Goal: Task Accomplishment & Management: Complete application form

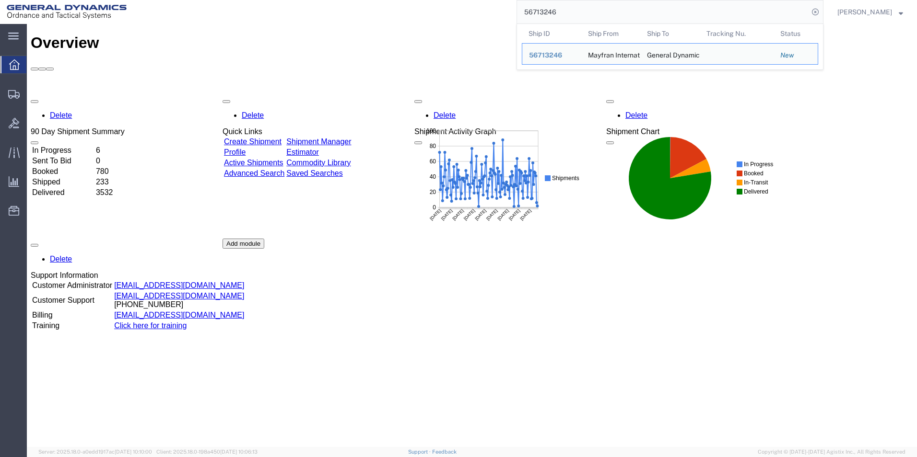
drag, startPoint x: 556, startPoint y: 8, endPoint x: 482, endPoint y: 6, distance: 73.9
click at [482, 6] on div "56713246 Ship ID Ship From Ship To Tracking Nu. Status Ship ID 56713246 Ship Fr…" at bounding box center [478, 12] width 690 height 24
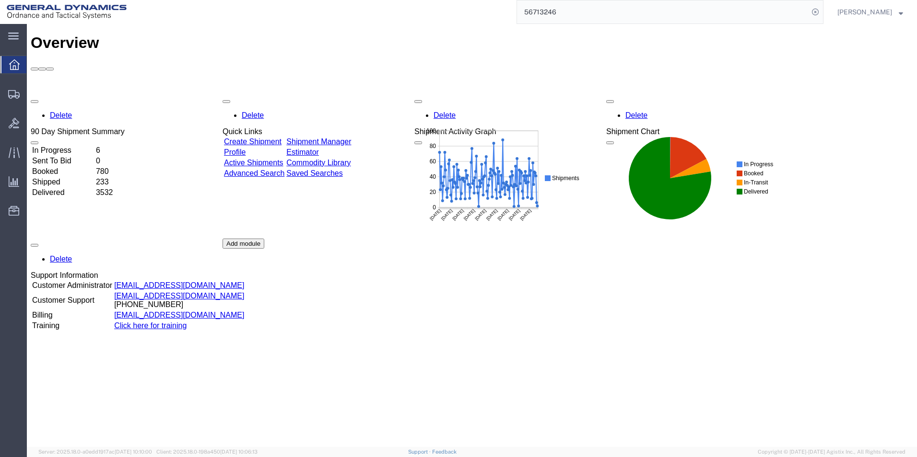
paste input "4331"
type input "56714331"
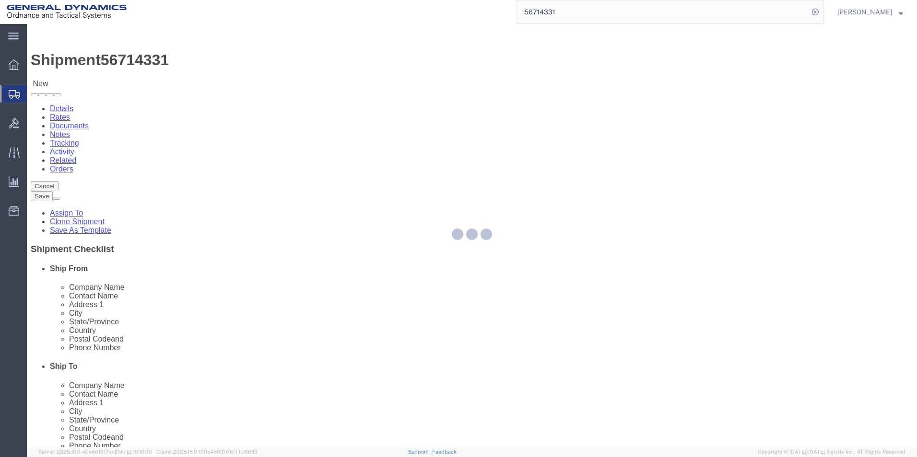
select select "309"
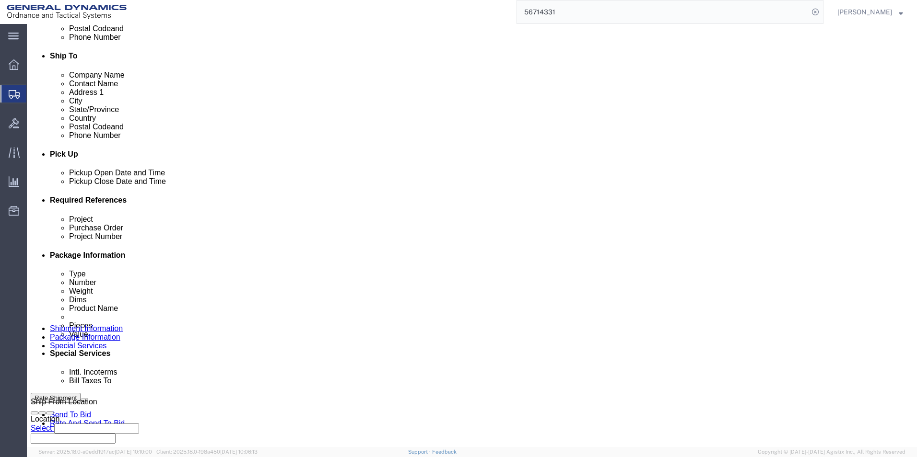
scroll to position [400, 0]
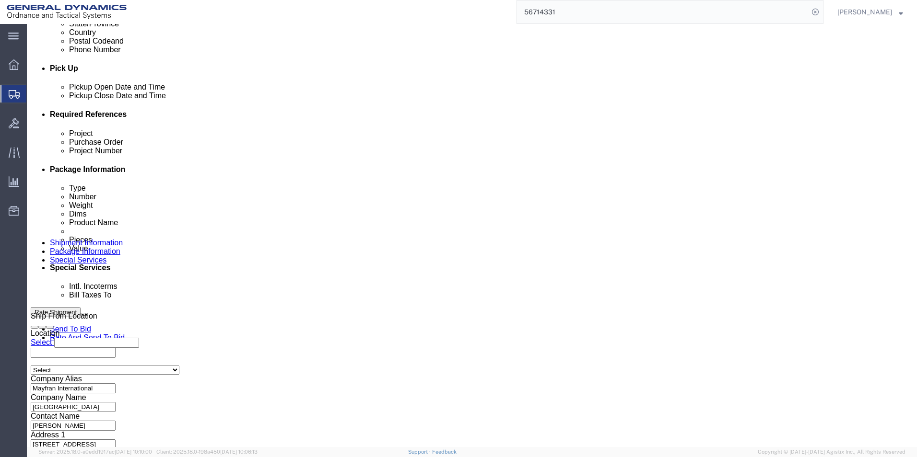
click button "Continue"
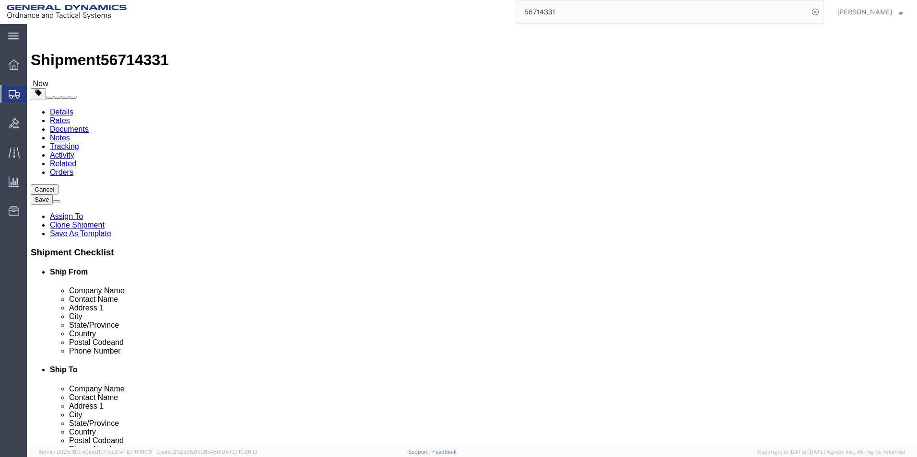
click input "1200.00"
type input "100.00"
click button "Continue"
drag, startPoint x: 433, startPoint y: 223, endPoint x: 417, endPoint y: 221, distance: 16.4
click textarea "Mayfran Controls for Installation - 48ft step deck Conestoga with straps"
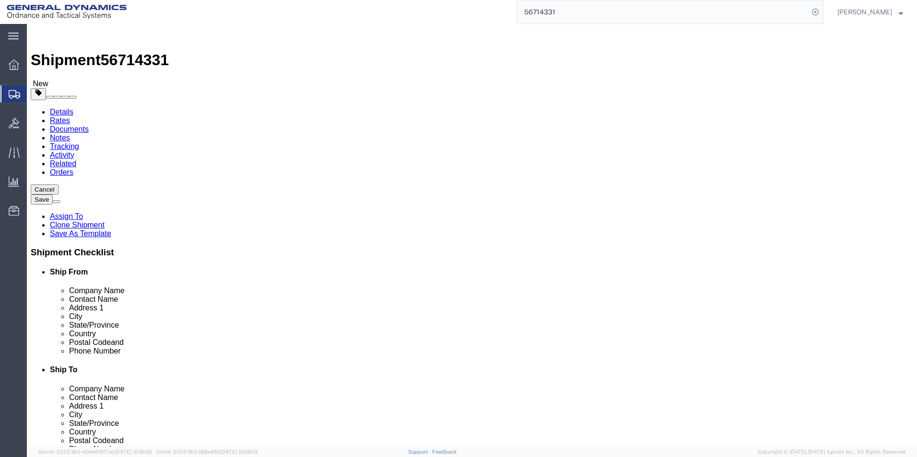
drag, startPoint x: 443, startPoint y: 212, endPoint x: 412, endPoint y: 212, distance: 30.7
click textarea "Mayfran Controls for Installation - 48ft step deck Conestoga with straps"
paste textarea "or flat bed with tarps & straps"
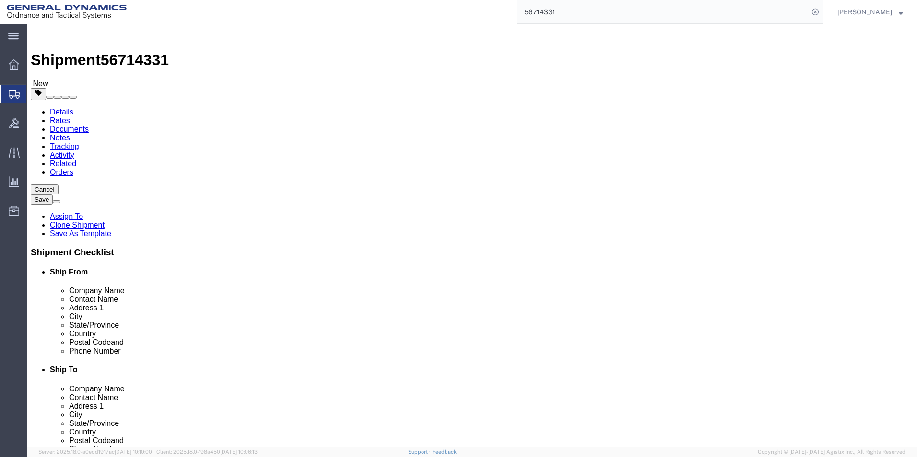
drag, startPoint x: 406, startPoint y: 231, endPoint x: 349, endPoint y: 199, distance: 65.0
click div "Instructions Mayfran Controls for Installation - 48ft step deck Conestoga with …"
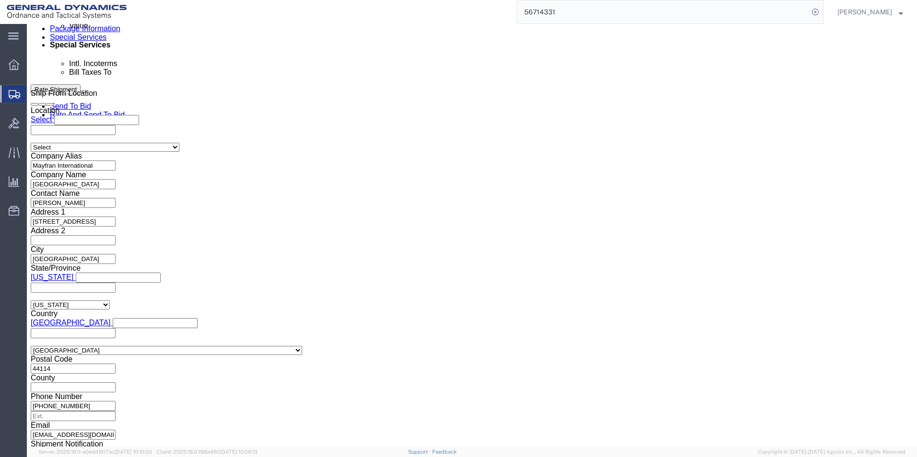
scroll to position [623, 0]
type textarea "Mayfran Controls for Installation - 48ft Conestoga with straps or flat bed with…"
drag, startPoint x: 541, startPoint y: 263, endPoint x: 464, endPoint y: 249, distance: 78.3
click div "Mayfran Conveyors for Installation - 48ft Conestoga with straps or flat bed wit…"
click textarea "Mayfran Conveyors for Installation - 48ft Conestoga with straps or flat bed wit…"
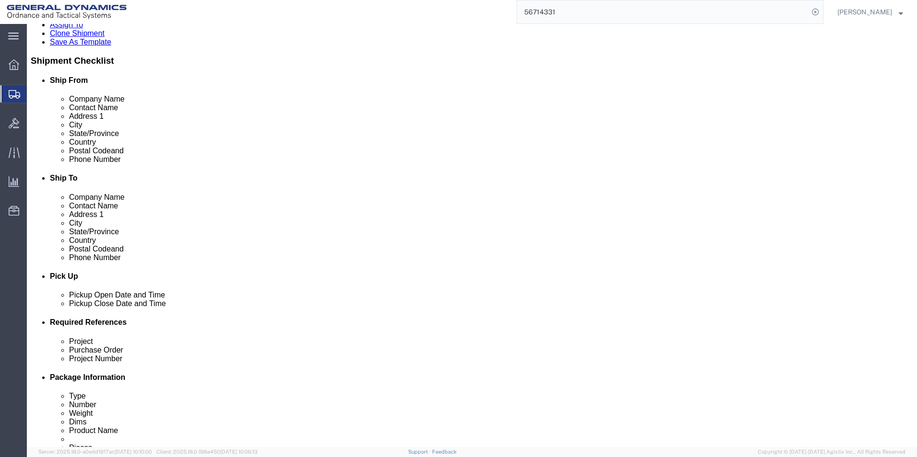
scroll to position [0, 0]
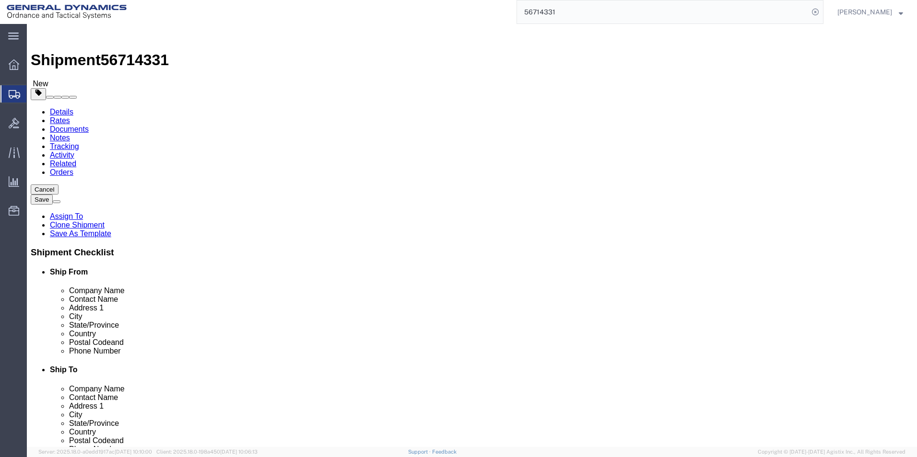
click button "Rate Shipment"
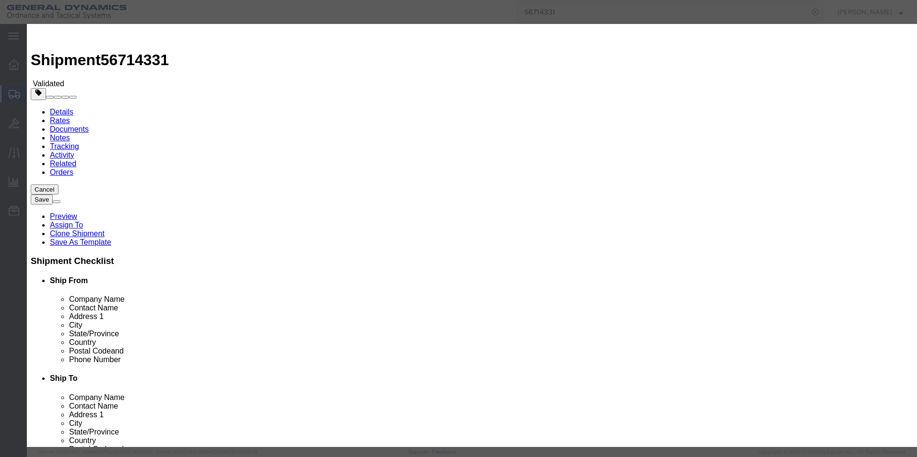
select select "ADD_NEW_CARRIER"
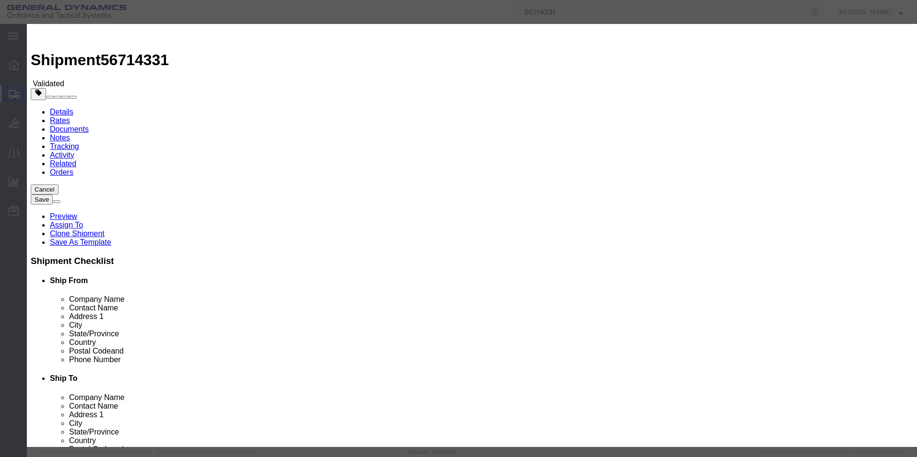
type input "[PERSON_NAME] Transport LLC"
drag, startPoint x: 378, startPoint y: 153, endPoint x: 378, endPoint y: 161, distance: 7.7
select select "TL"
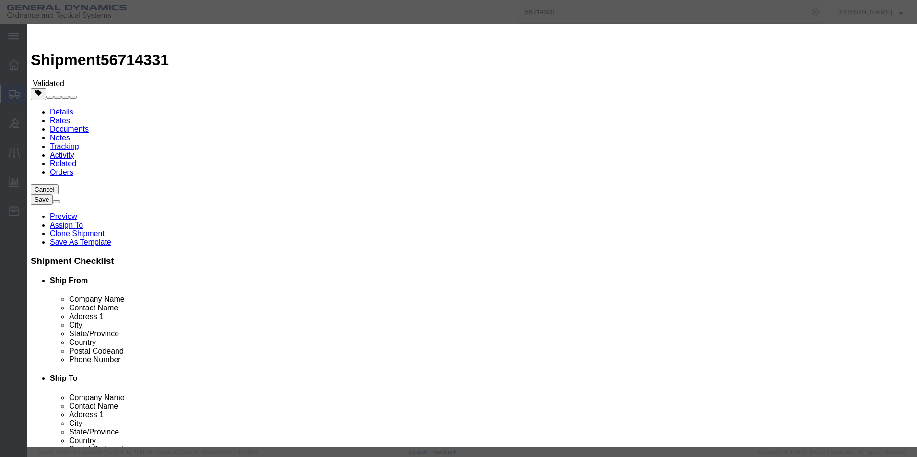
checkbox input "true"
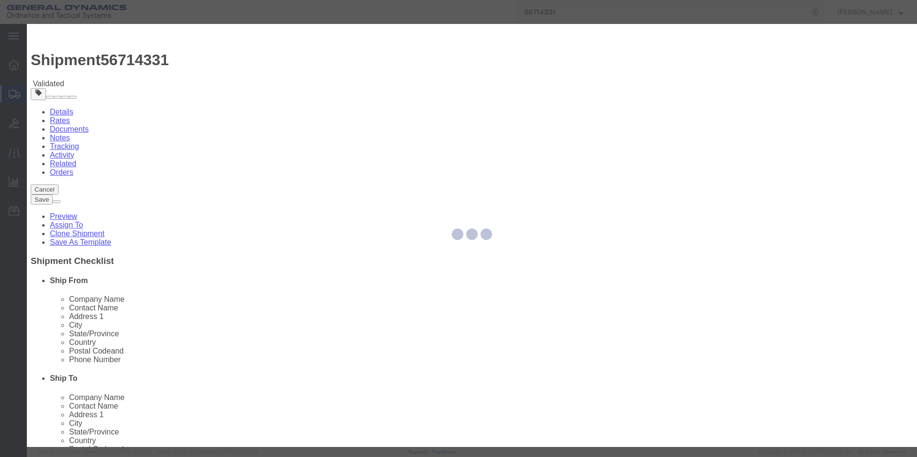
type input "[PERSON_NAME]"
type input "[PHONE_NUMBER]"
type input "2292"
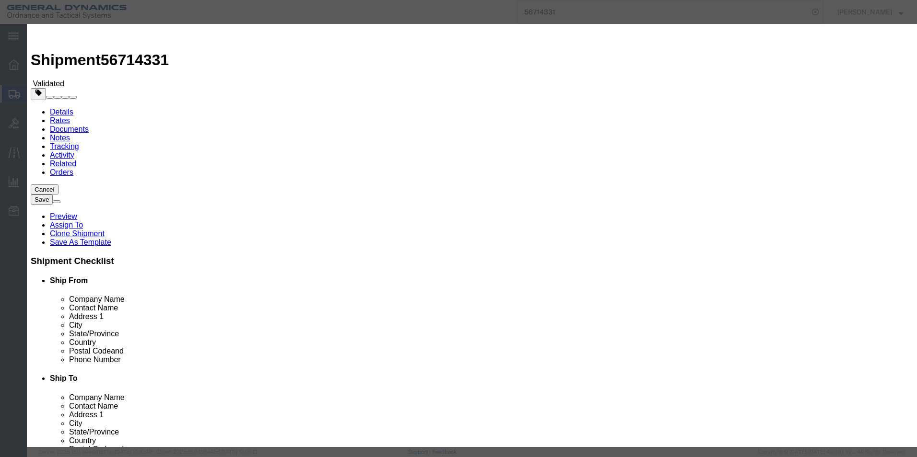
drag, startPoint x: 609, startPoint y: 97, endPoint x: 615, endPoint y: 100, distance: 5.8
checkbox input "false"
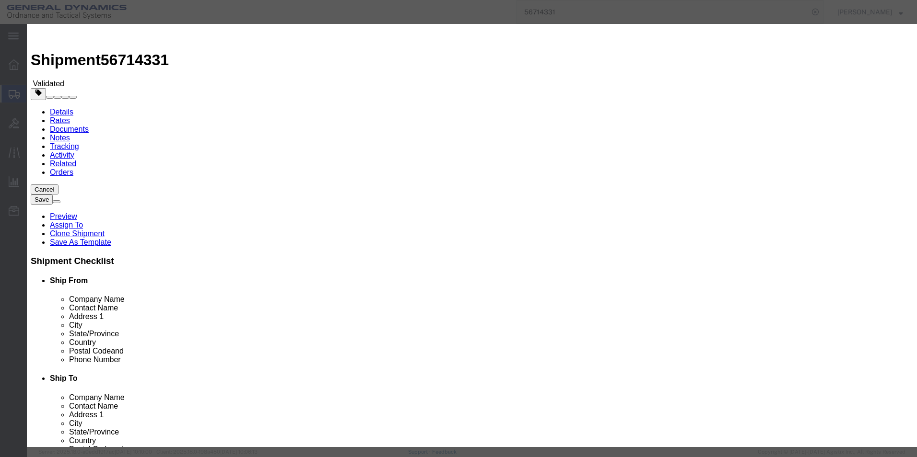
type input "56714331"
type input "[PERSON_NAME]"
type input "5703401140"
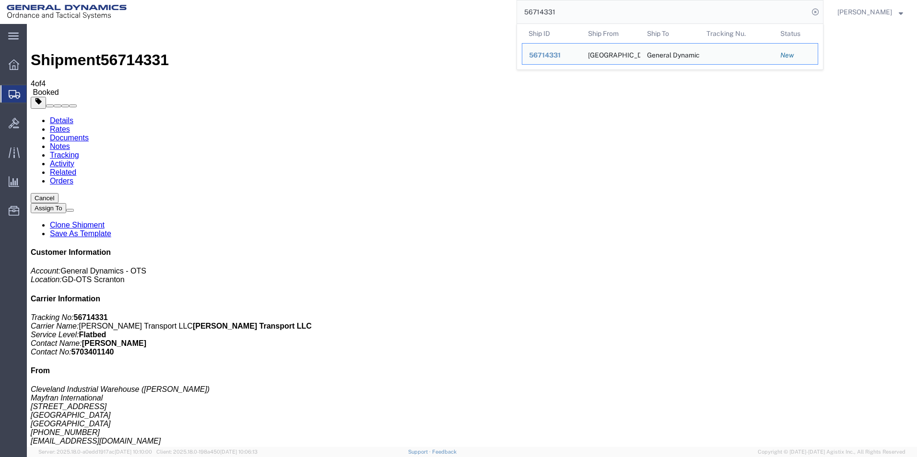
drag, startPoint x: 584, startPoint y: 12, endPoint x: 560, endPoint y: 12, distance: 24.0
click at [560, 12] on input "56714331" at bounding box center [662, 11] width 291 height 23
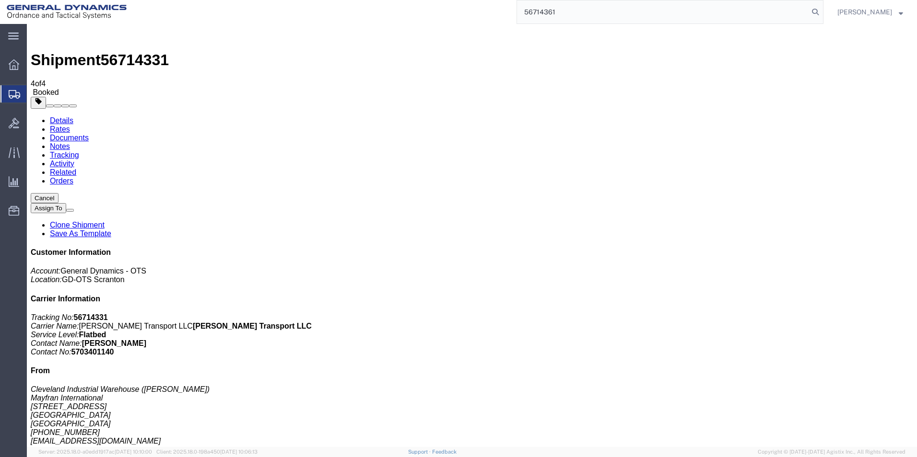
type input "56714361"
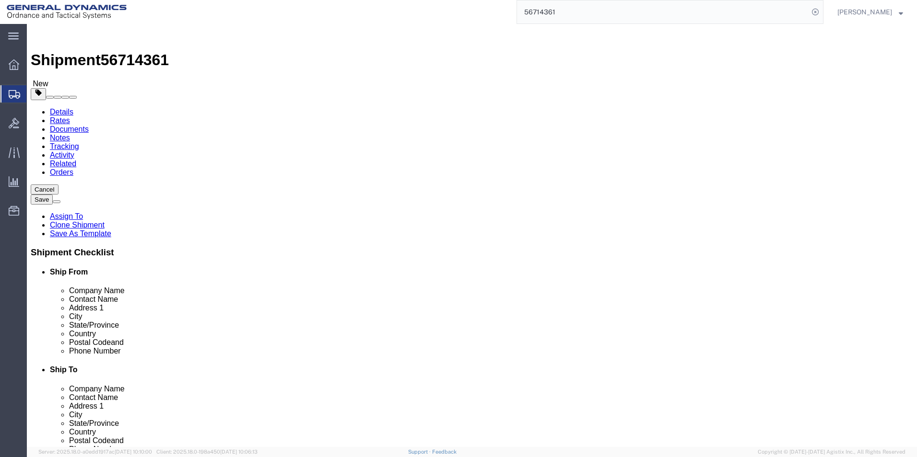
select select "309"
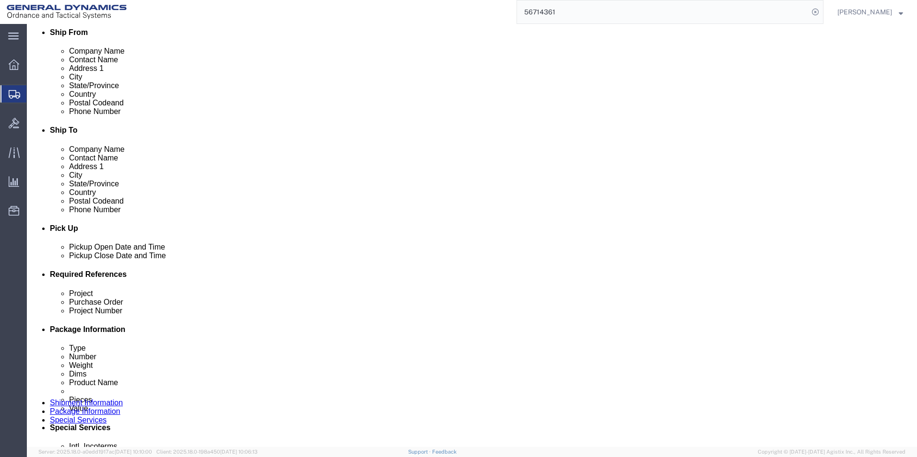
scroll to position [400, 0]
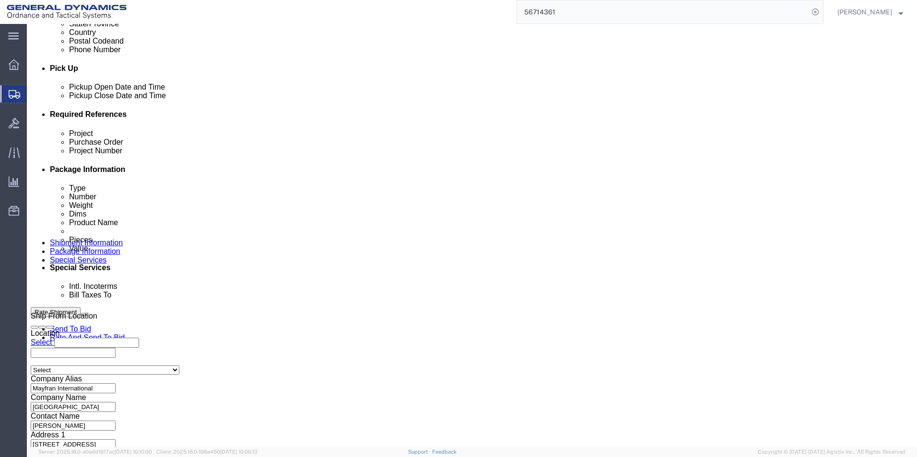
click button "Continue"
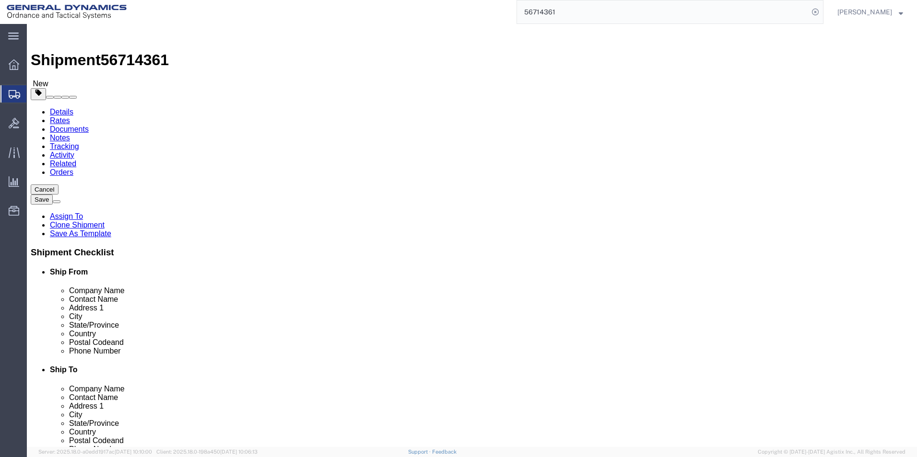
click button "Continue"
drag, startPoint x: 408, startPoint y: 220, endPoint x: 339, endPoint y: 203, distance: 71.4
click div "Instructions Free form notes for additional pickup and delivery instructions Ma…"
paste textarea "veyors for Installation - 48ft Conestoga with straps or flat bed with tarps &"
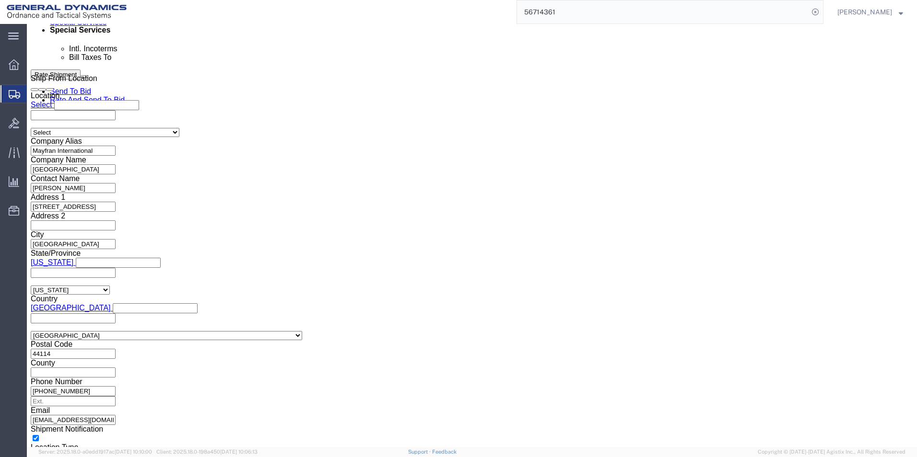
scroll to position [623, 0]
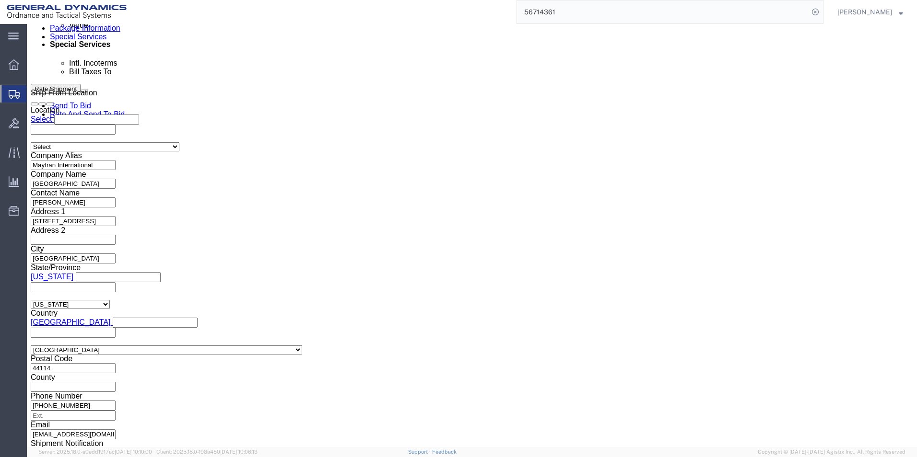
type textarea "Mayfran Conveyors for Installation - 48ft Conestoga with straps or flat bed wit…"
click button "Rate Shipment"
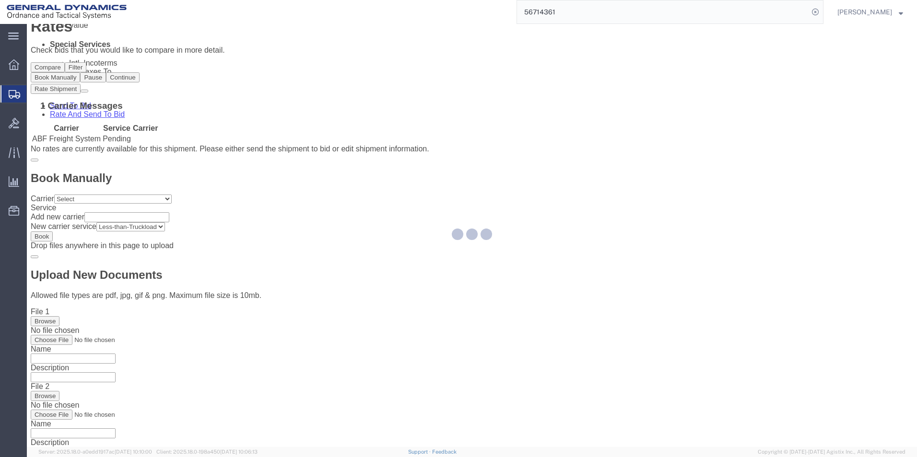
scroll to position [0, 0]
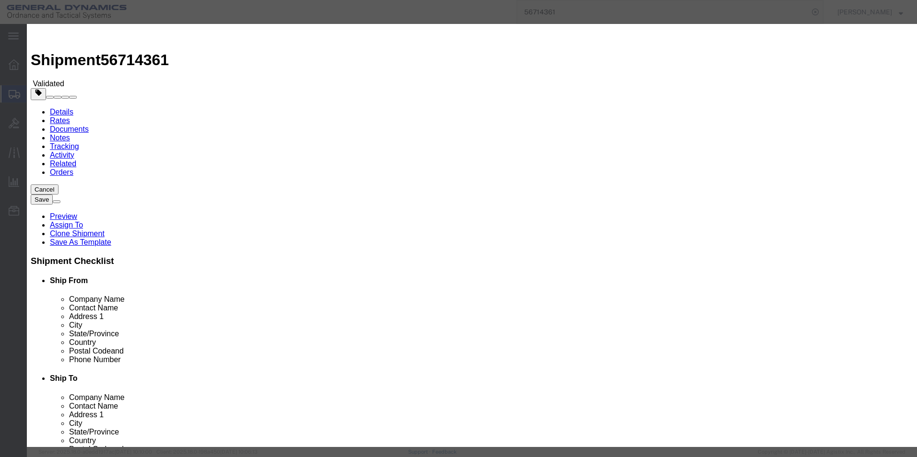
select select "ADD_NEW_CARRIER"
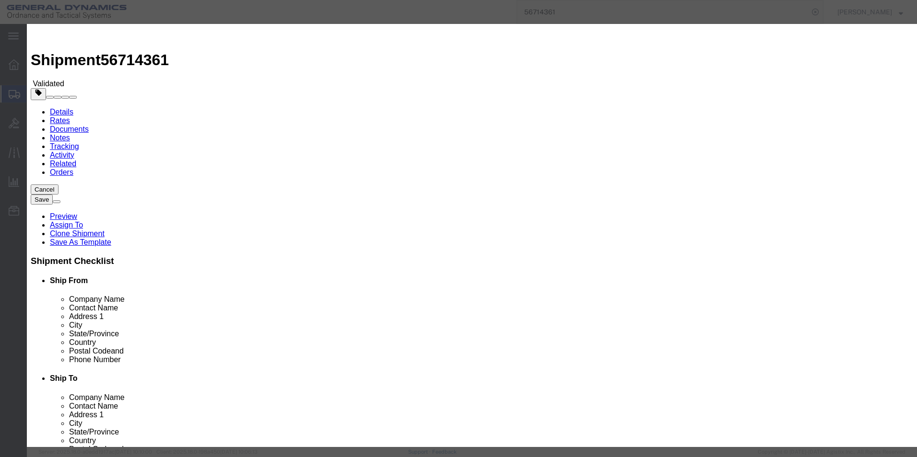
type input "[PERSON_NAME] Transport LLC"
select select "TL"
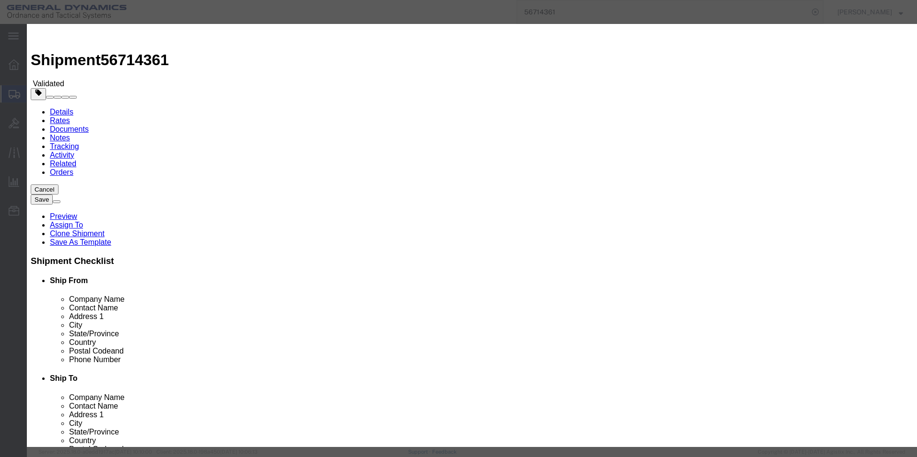
drag, startPoint x: 628, startPoint y: 117, endPoint x: 637, endPoint y: 109, distance: 12.2
type input "56714331"
type input "[PERSON_NAME]"
type input "5703401140"
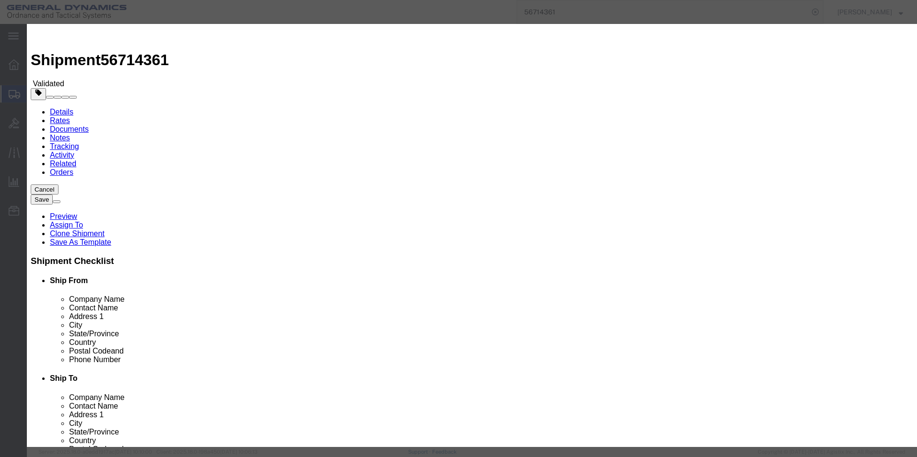
type input "56714361"
